Goal: Entertainment & Leisure: Consume media (video, audio)

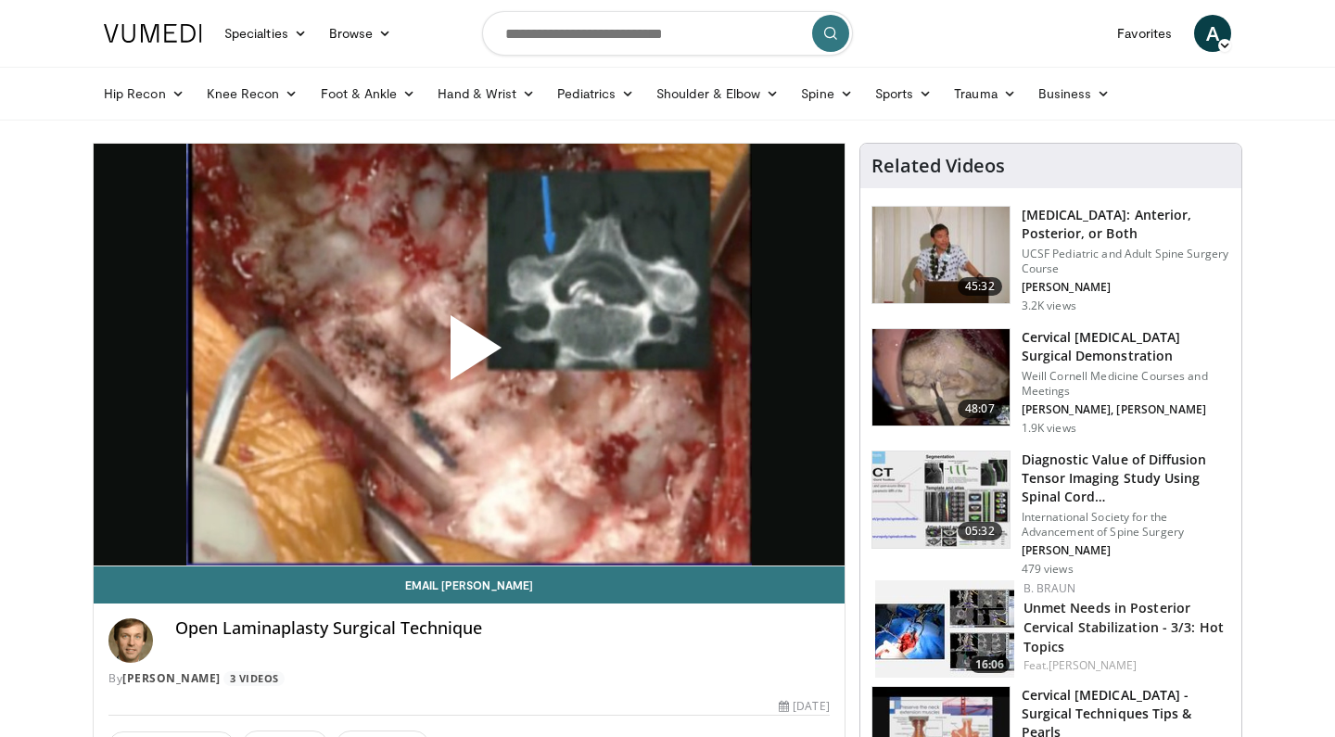
click at [469, 355] on span "Video Player" at bounding box center [469, 355] width 0 height 0
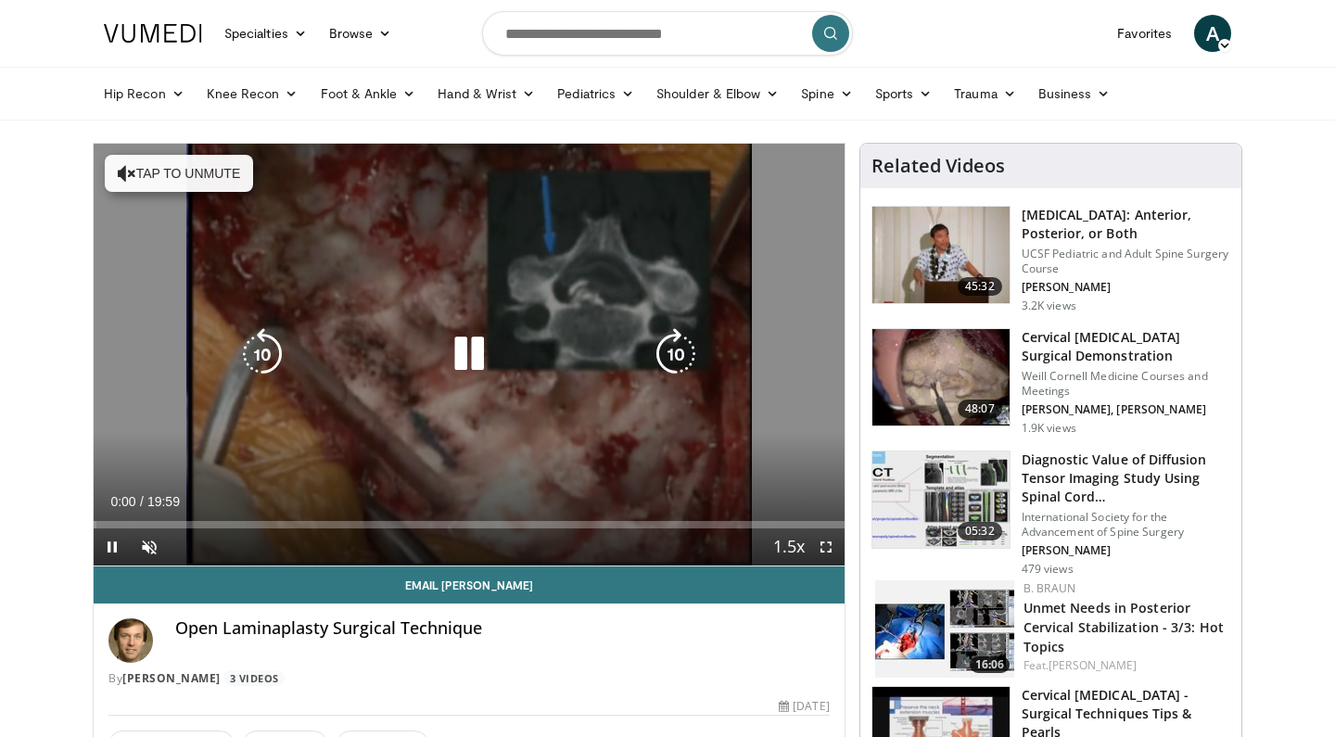
click at [204, 176] on button "Tap to unmute" at bounding box center [179, 173] width 148 height 37
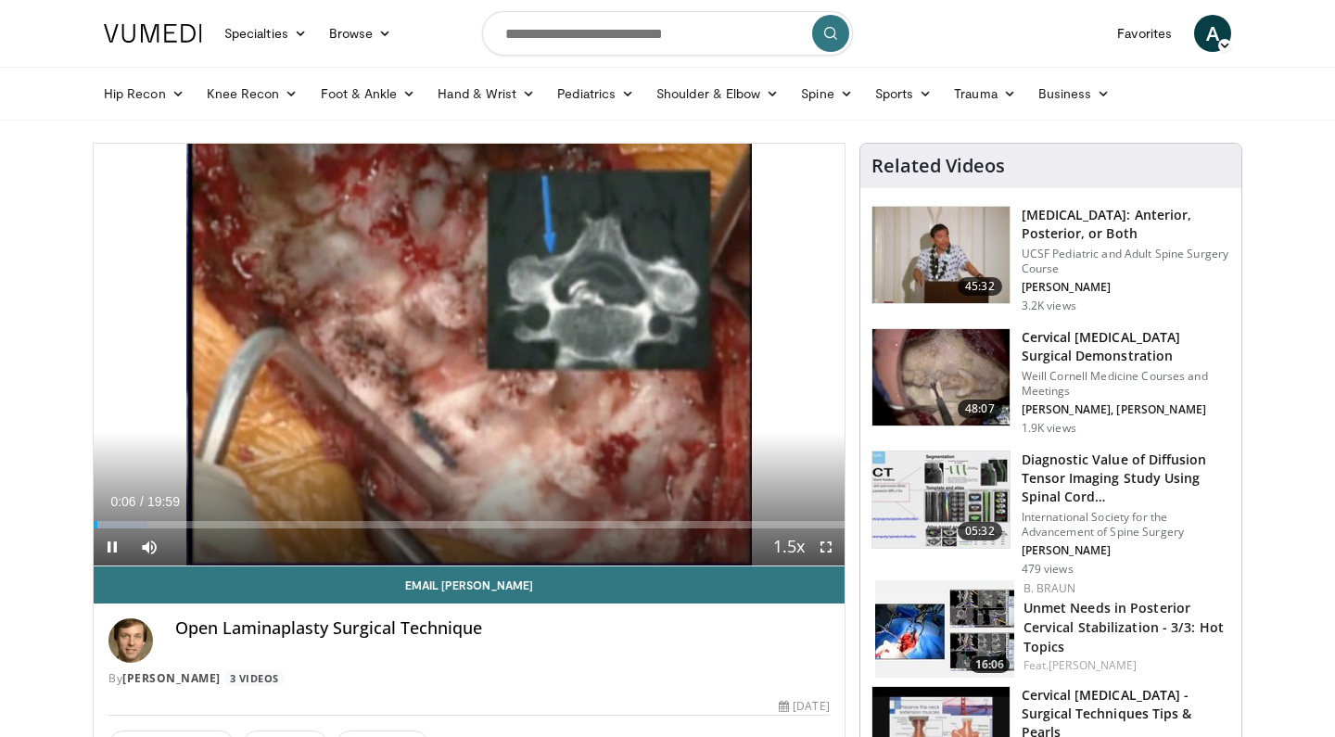
click at [300, 528] on div "Current Time 0:06 / Duration 19:59 Pause Skip Backward Skip Forward Mute Loaded…" at bounding box center [469, 546] width 751 height 37
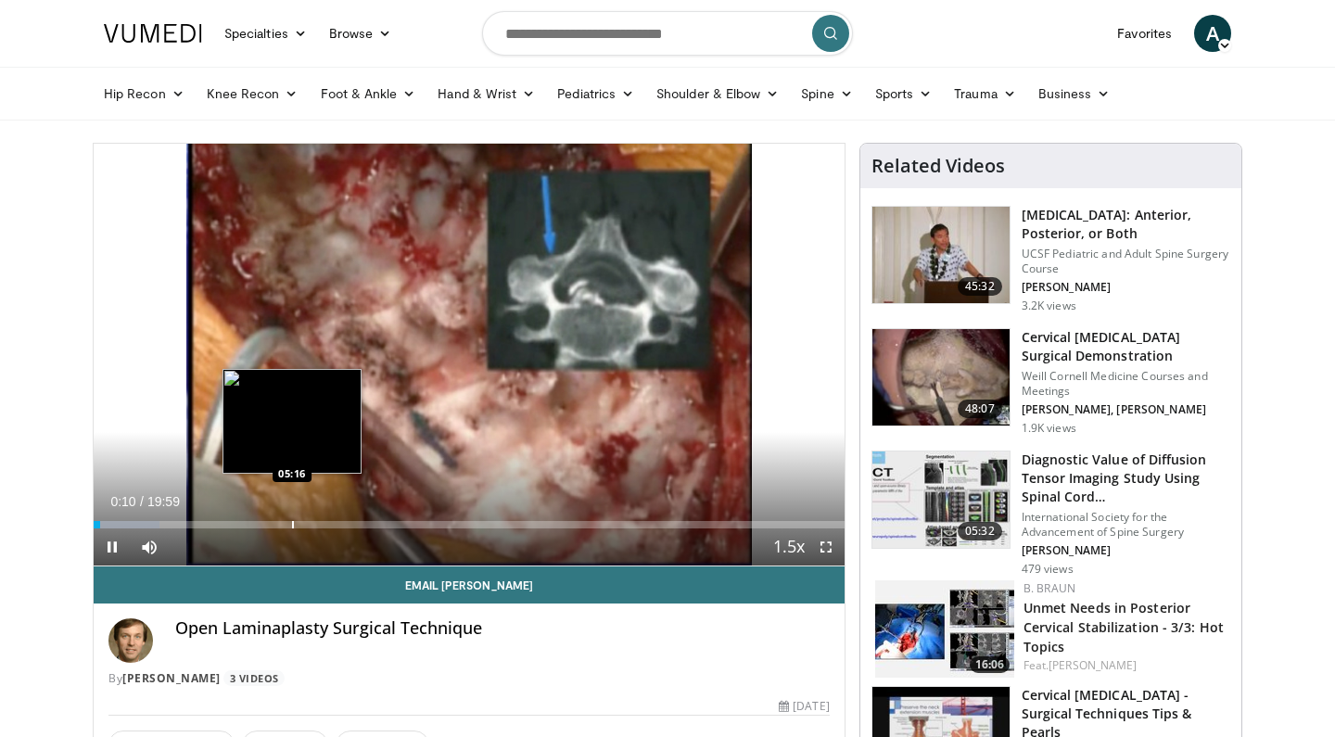
click at [292, 523] on div "Progress Bar" at bounding box center [293, 524] width 2 height 7
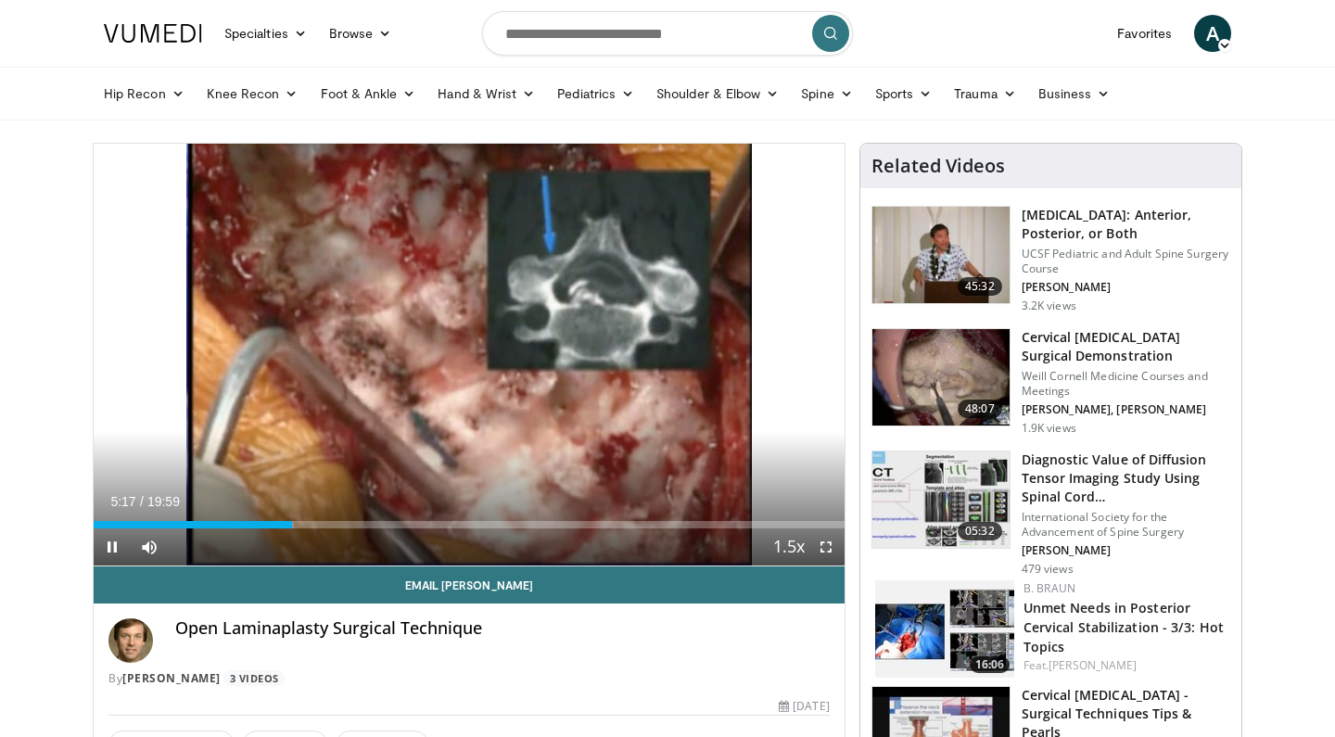
click at [821, 545] on span "Video Player" at bounding box center [826, 546] width 37 height 37
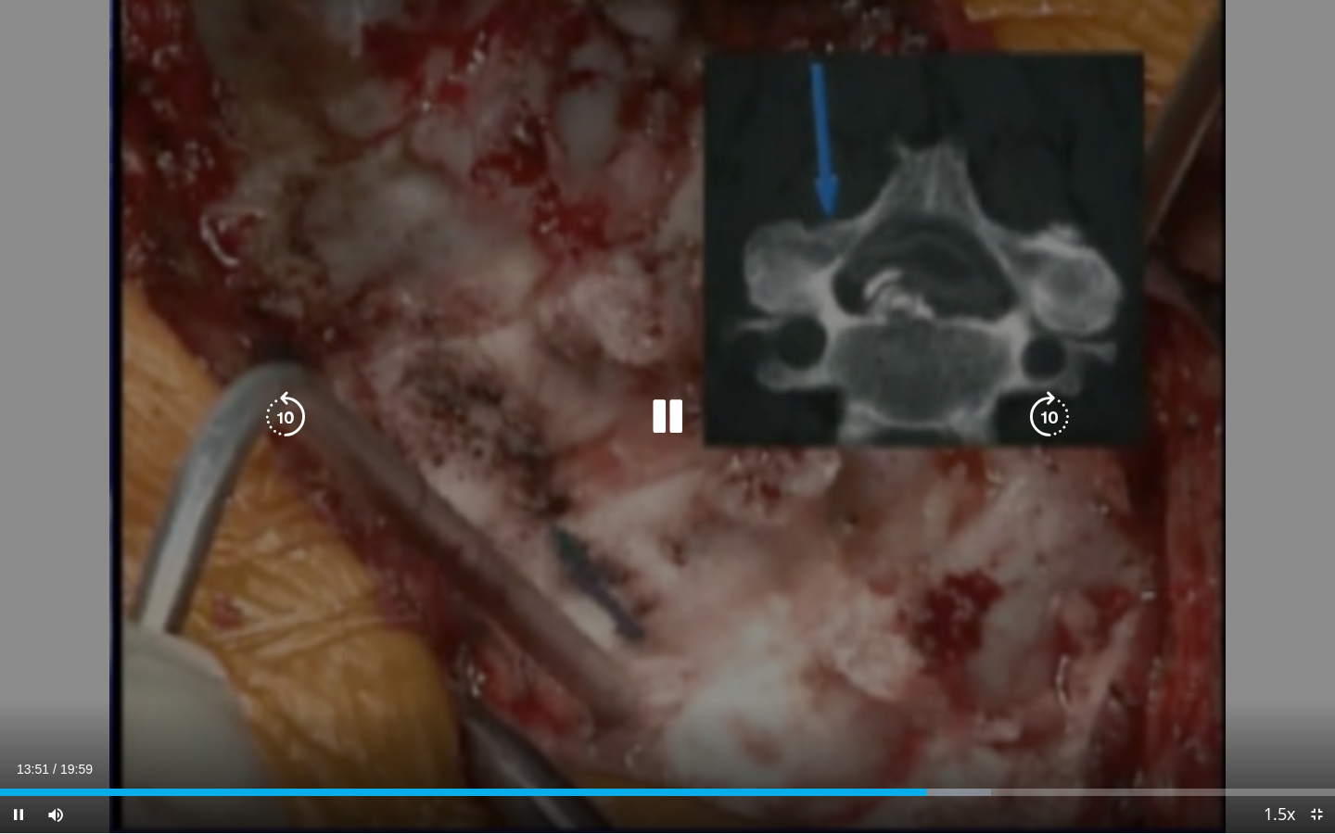
click at [666, 414] on icon "Video Player" at bounding box center [668, 417] width 52 height 52
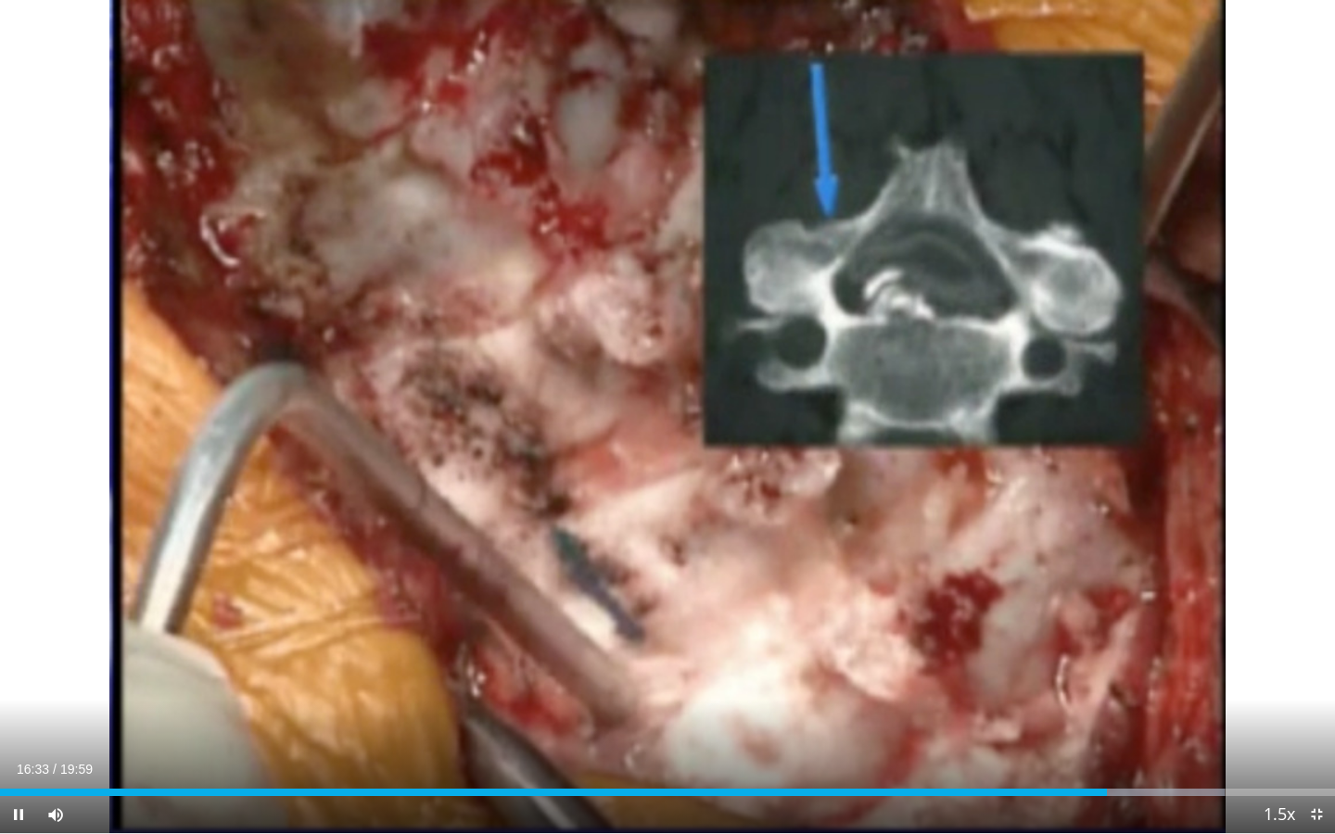
click at [965, 649] on div "10 seconds Tap to unmute" at bounding box center [667, 416] width 1335 height 833
click at [1315, 736] on span "Video Player" at bounding box center [1316, 814] width 37 height 37
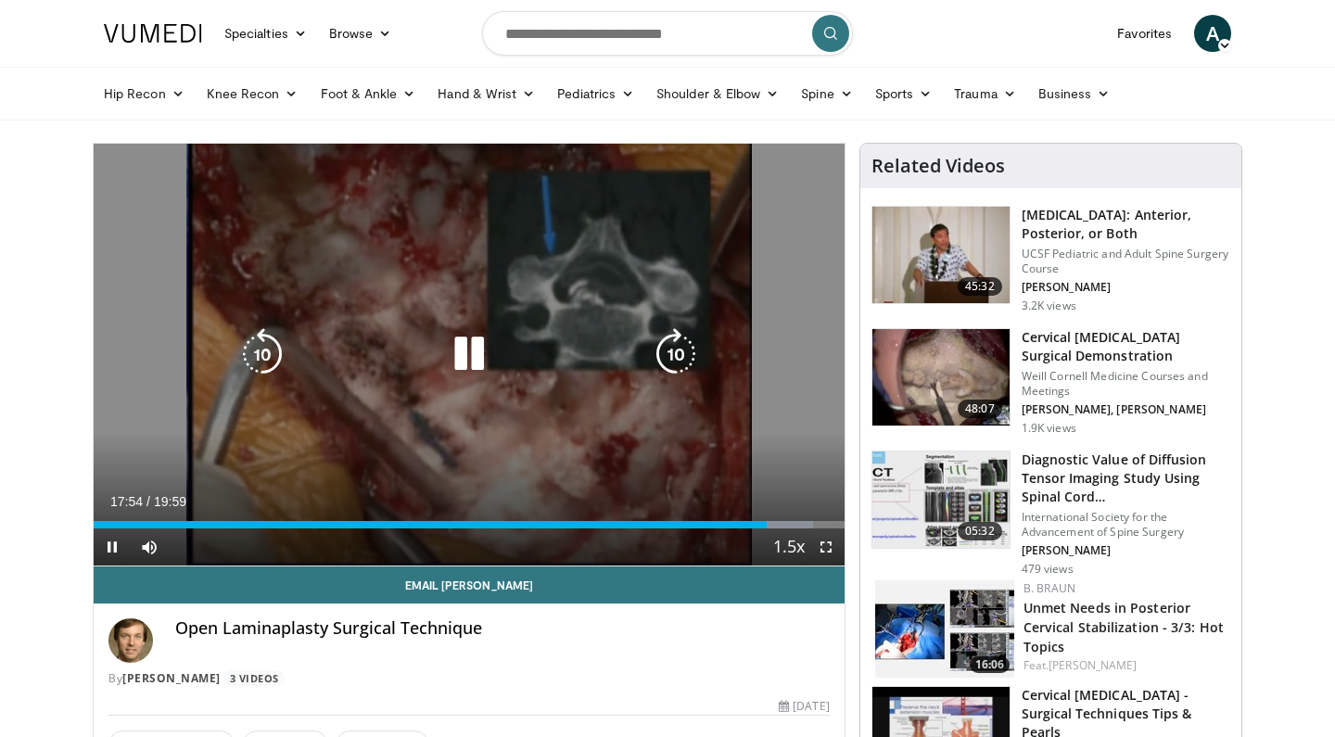
click at [457, 355] on icon "Video Player" at bounding box center [469, 354] width 52 height 52
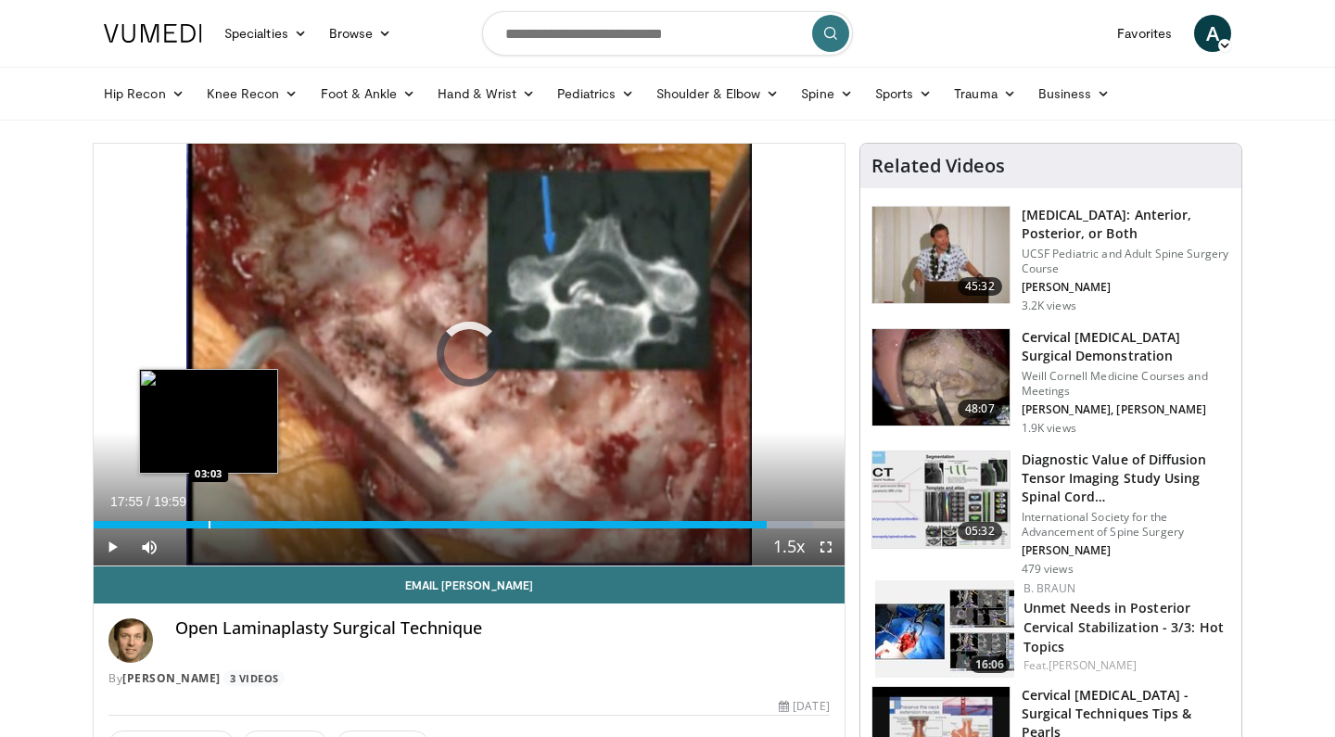
click at [209, 525] on div "Progress Bar" at bounding box center [210, 524] width 2 height 7
